Goal: Download file/media

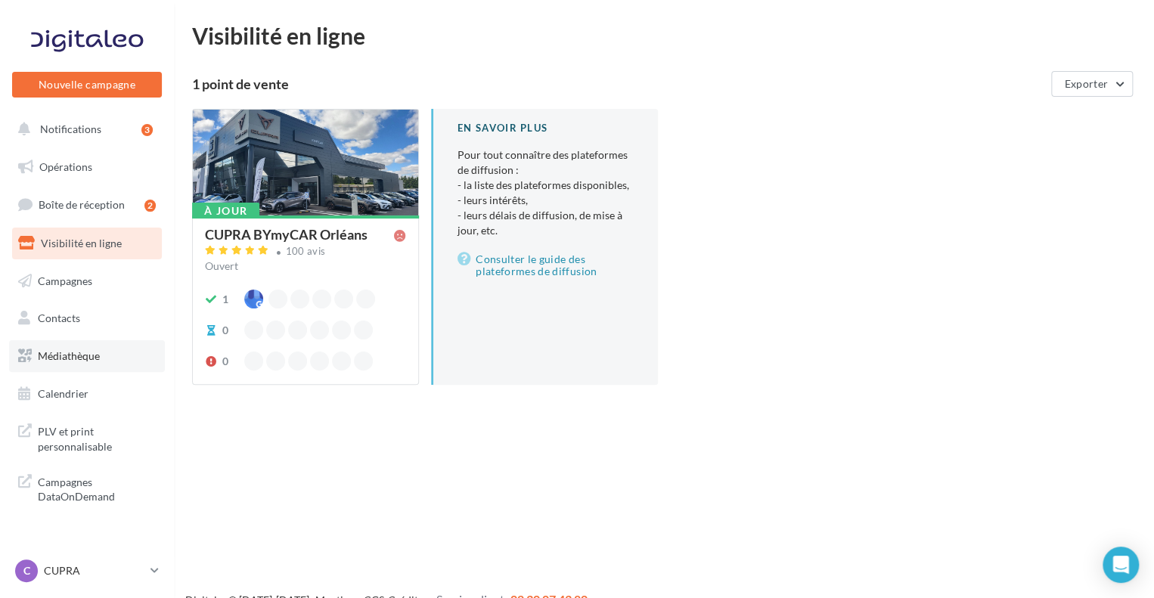
click at [91, 359] on span "Médiathèque" at bounding box center [69, 356] width 62 height 13
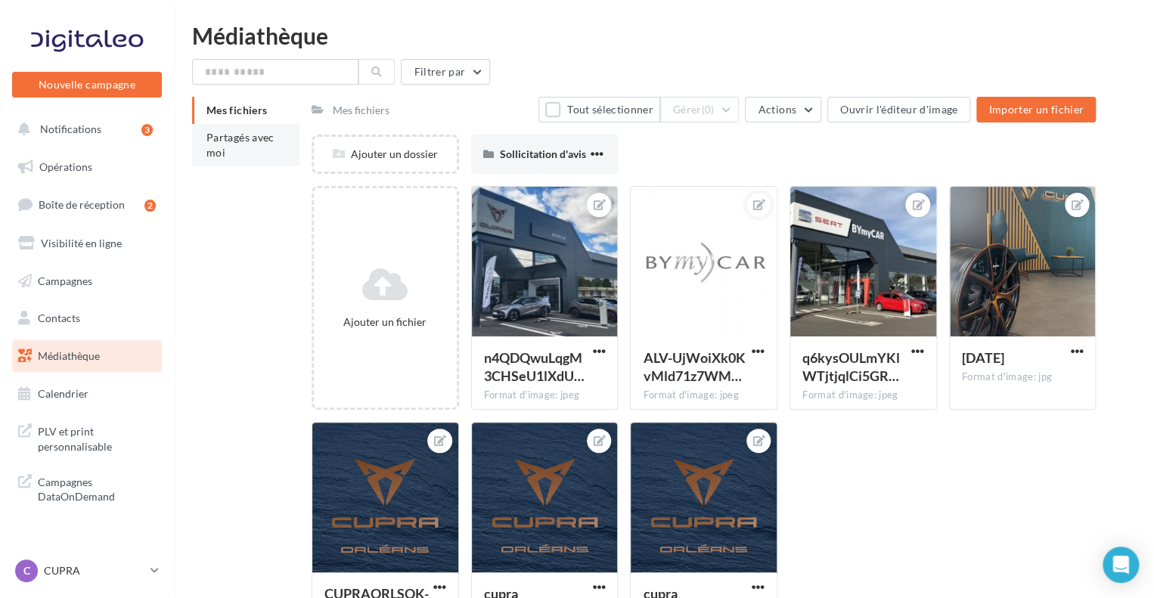
click at [248, 135] on span "Partagés avec moi" at bounding box center [241, 145] width 68 height 28
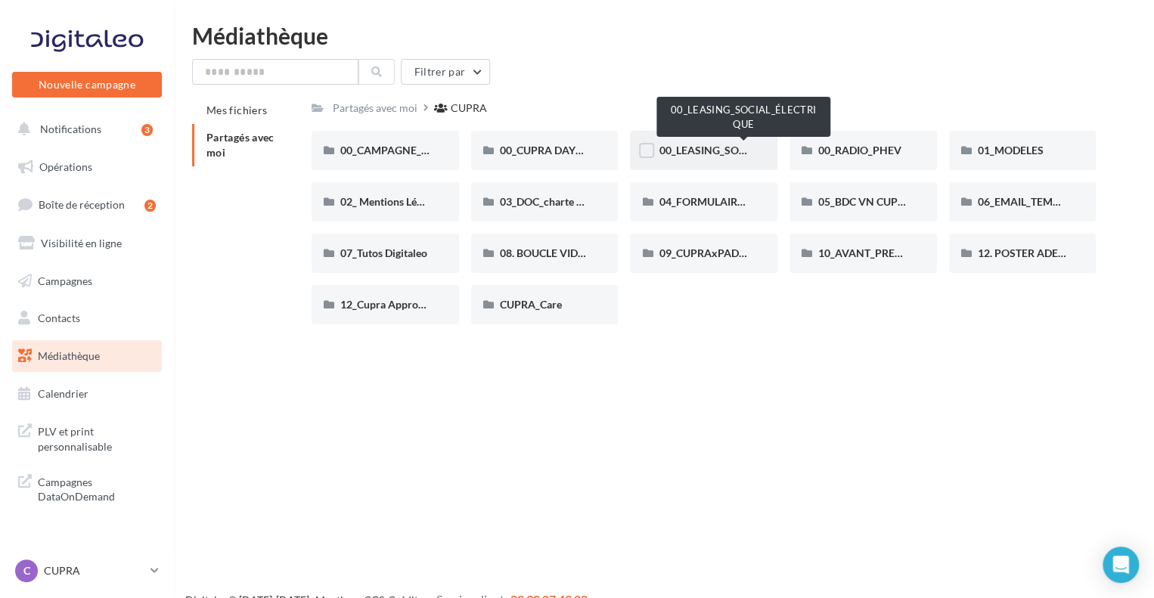
click at [699, 151] on span "00_LEASING_SOCIAL_ÉLECTRIQUE" at bounding box center [743, 150] width 169 height 13
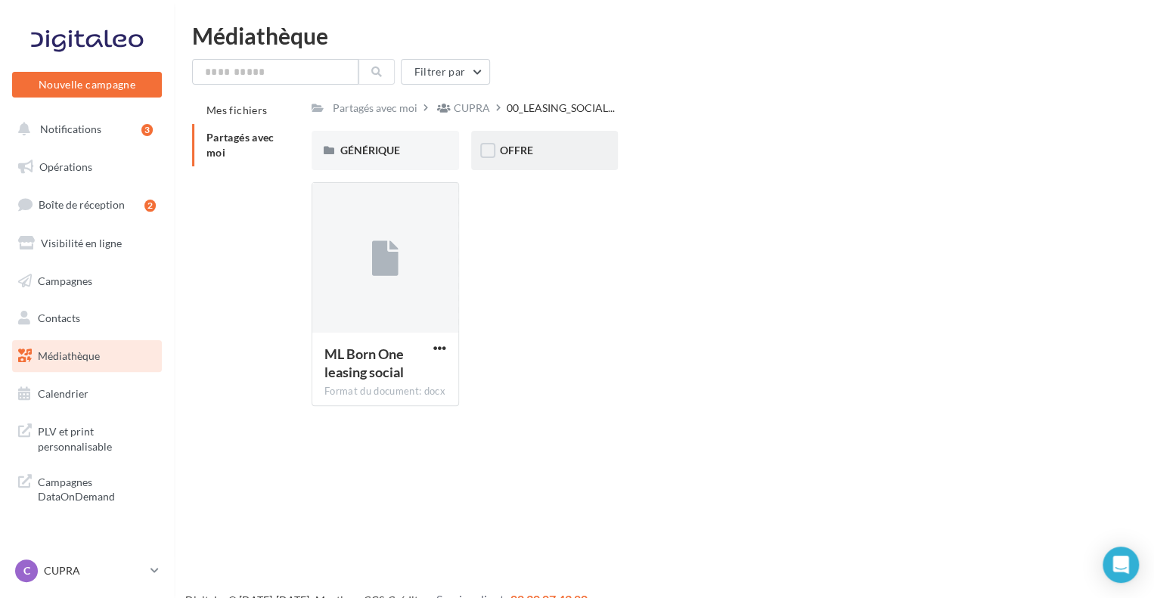
click at [529, 156] on span "OFFRE" at bounding box center [516, 150] width 33 height 13
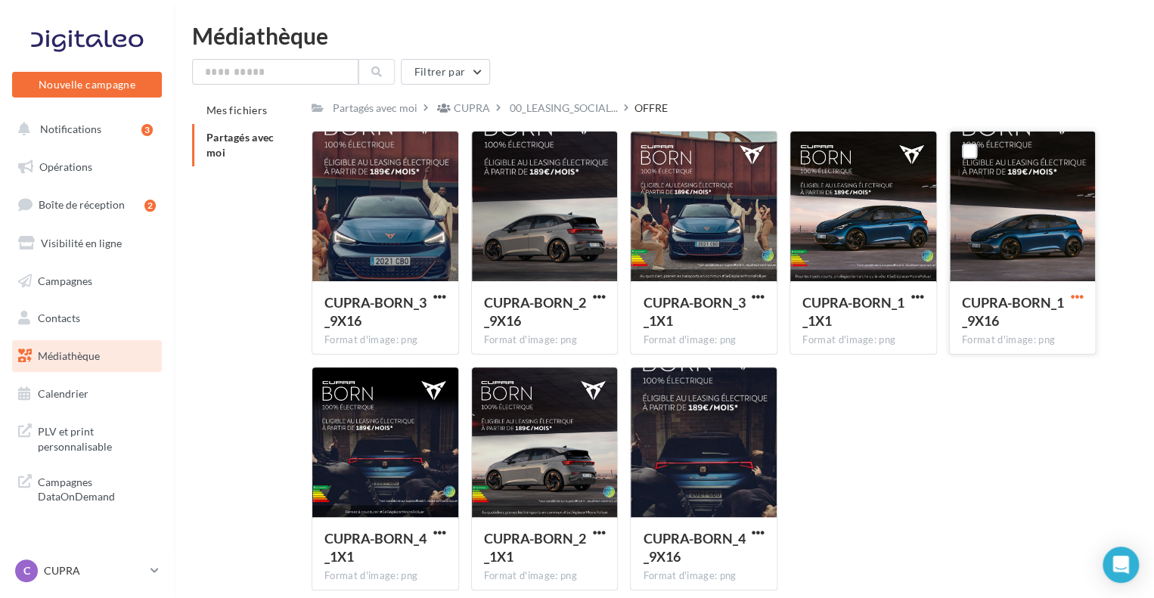
click at [1080, 294] on span "button" at bounding box center [1076, 297] width 13 height 13
click at [1002, 328] on button "Télécharger" at bounding box center [1010, 326] width 151 height 39
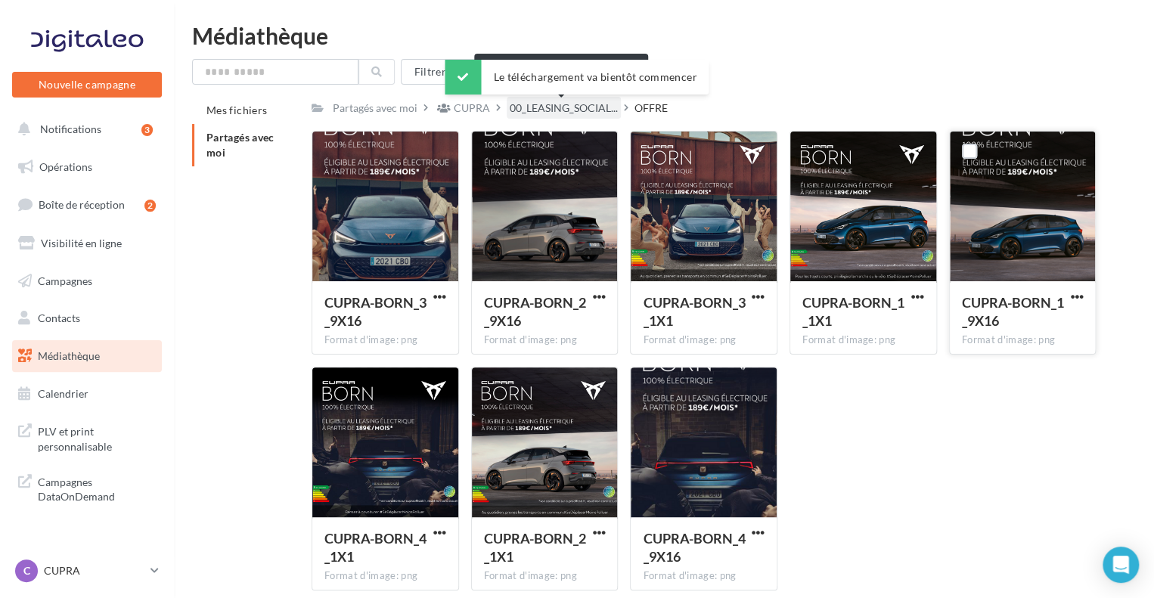
click at [586, 105] on span "00_LEASING_SOCIAL..." at bounding box center [564, 108] width 108 height 15
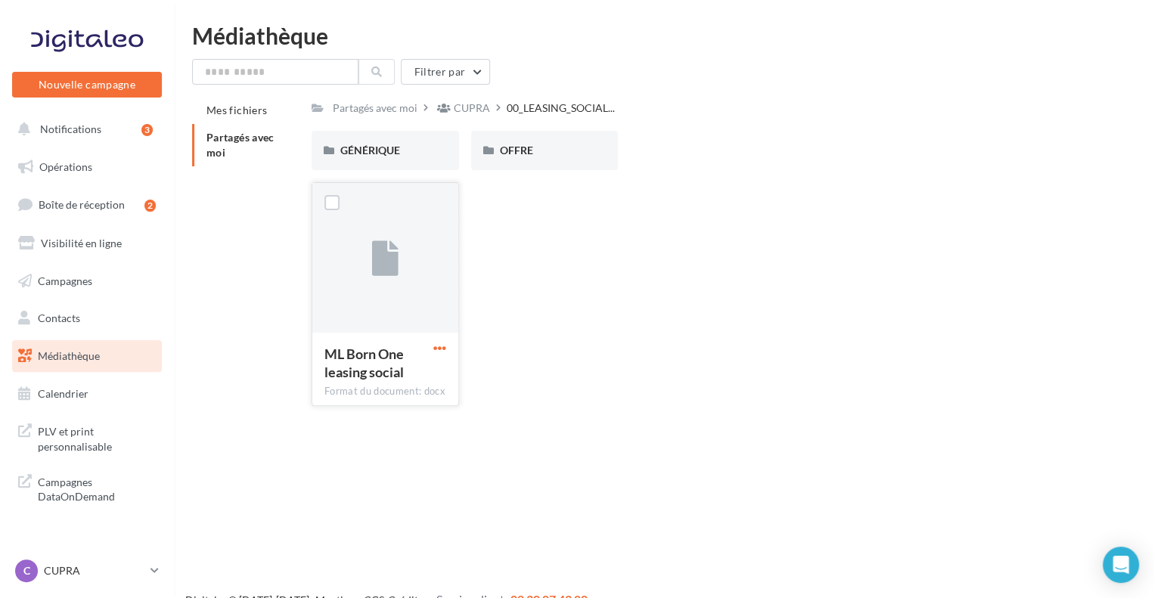
click at [442, 350] on span "button" at bounding box center [439, 348] width 13 height 13
click at [574, 396] on div "ML Born One leasing social Format du document: docx Télécharger Copier l'URL ML…" at bounding box center [710, 300] width 797 height 236
click at [405, 362] on div "ML Born One leasing social" at bounding box center [377, 363] width 104 height 36
click at [430, 345] on button "button" at bounding box center [439, 349] width 19 height 15
click at [381, 396] on button "Télécharger" at bounding box center [373, 378] width 151 height 39
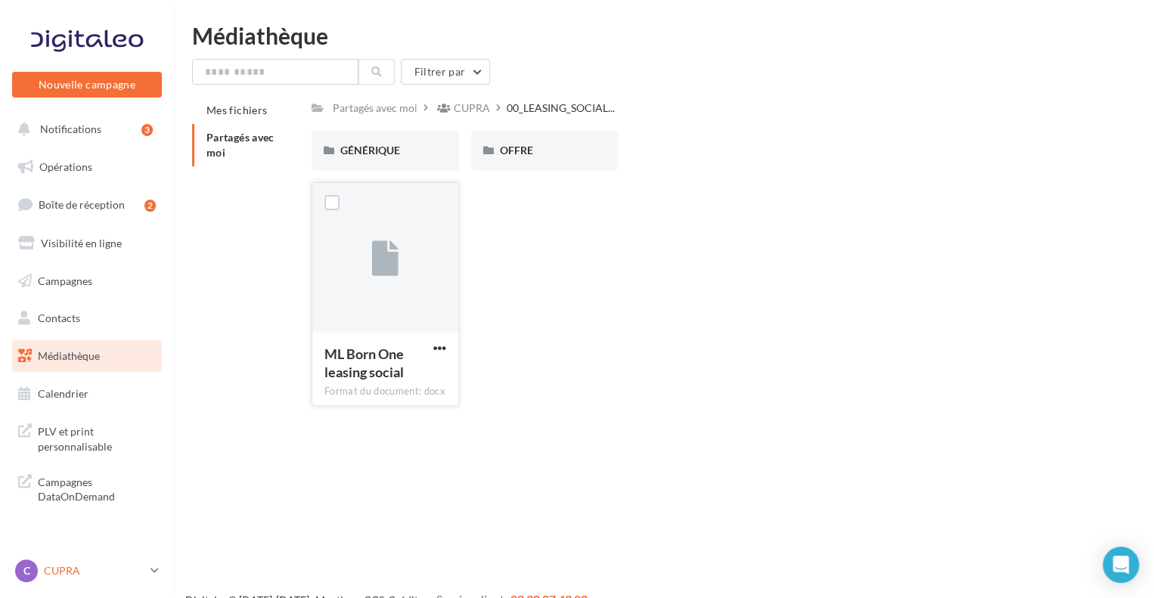
click at [64, 557] on link "C CUPRA cupra_orleans" at bounding box center [87, 571] width 150 height 29
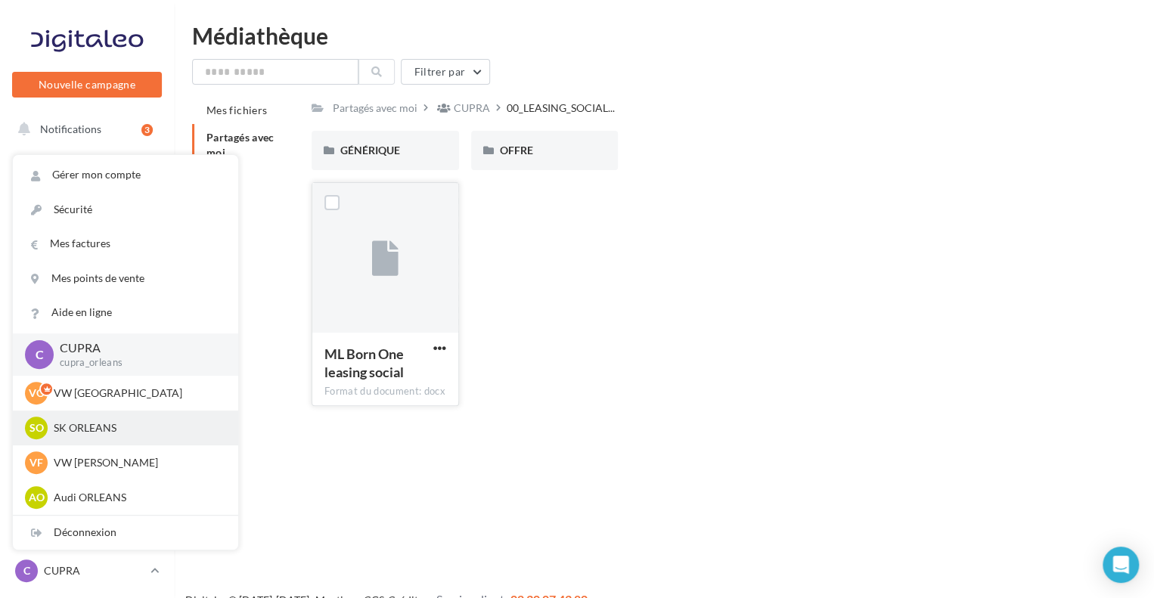
click at [110, 427] on p "SK ORLEANS" at bounding box center [137, 428] width 166 height 15
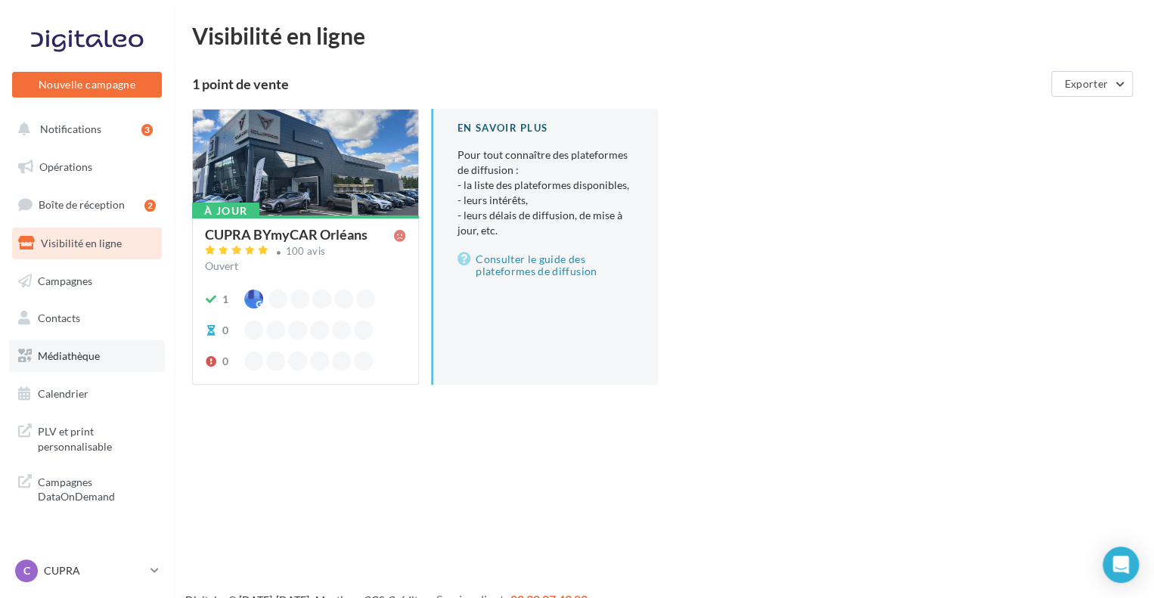
click at [76, 359] on span "Médiathèque" at bounding box center [69, 356] width 62 height 13
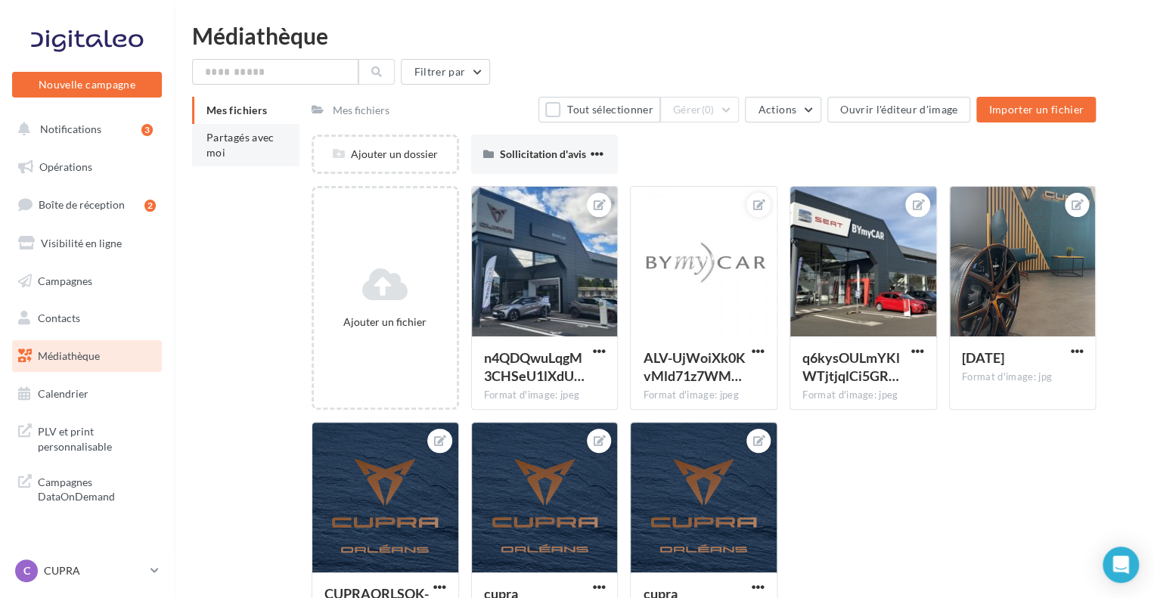
click at [247, 138] on span "Partagés avec moi" at bounding box center [241, 145] width 68 height 28
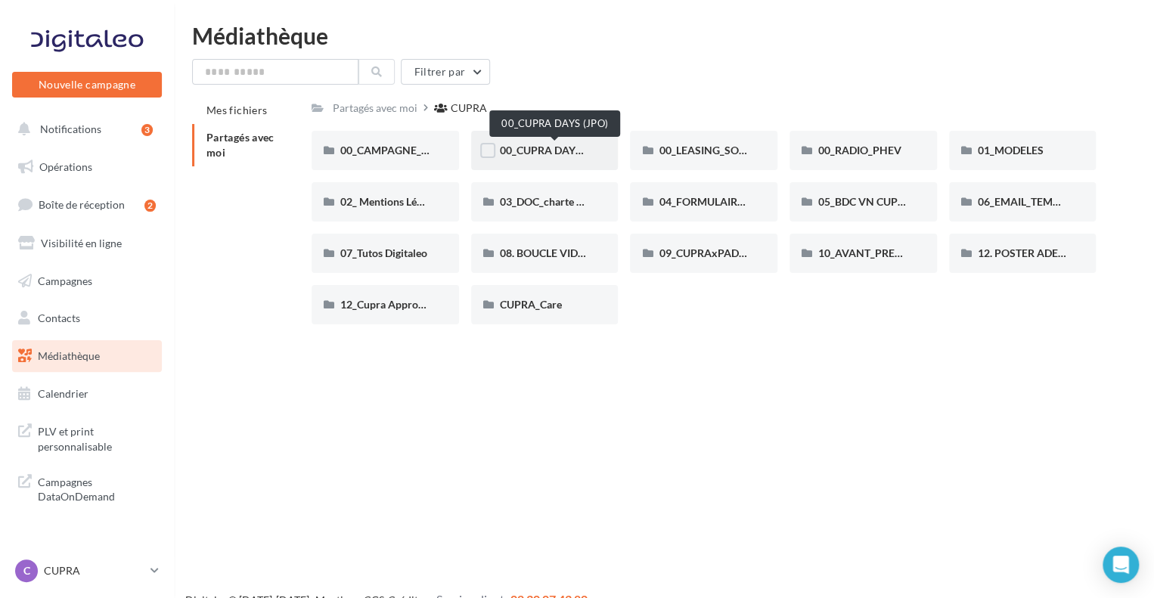
click at [576, 155] on span "00_CUPRA DAYS (JPO)" at bounding box center [555, 150] width 110 height 13
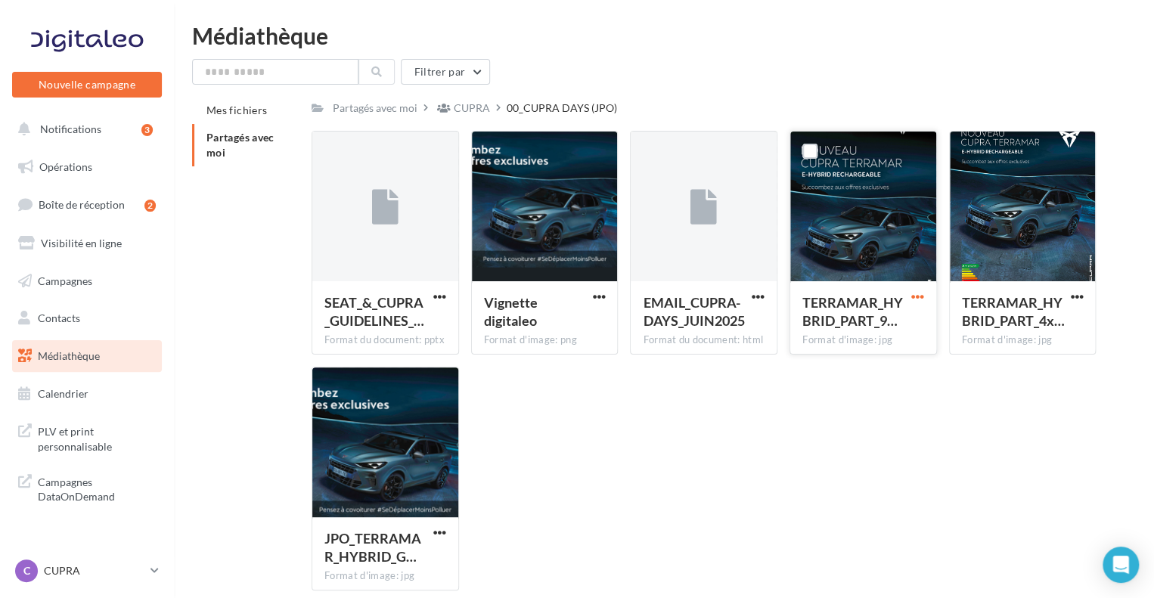
click at [918, 294] on span "button" at bounding box center [918, 297] width 13 height 13
click at [872, 311] on button "Télécharger" at bounding box center [851, 326] width 151 height 39
click at [76, 573] on p "CUPRA" at bounding box center [94, 571] width 101 height 15
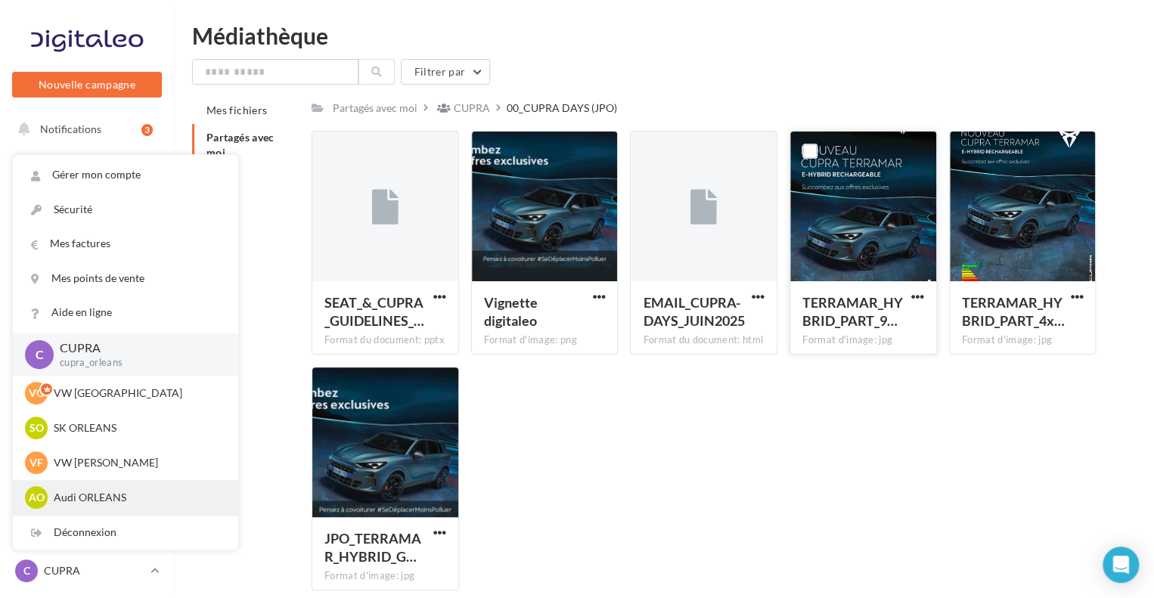
click at [117, 491] on p "Audi ORLEANS" at bounding box center [137, 497] width 166 height 15
